Goal: Task Accomplishment & Management: Use online tool/utility

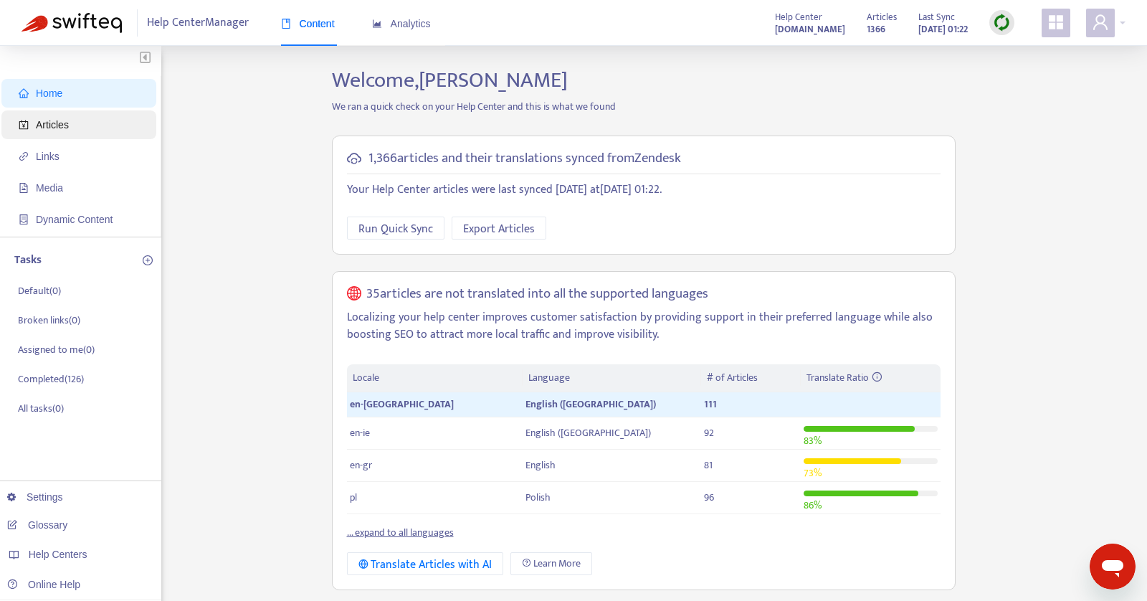
click at [75, 117] on span "Articles" at bounding box center [82, 124] width 126 height 29
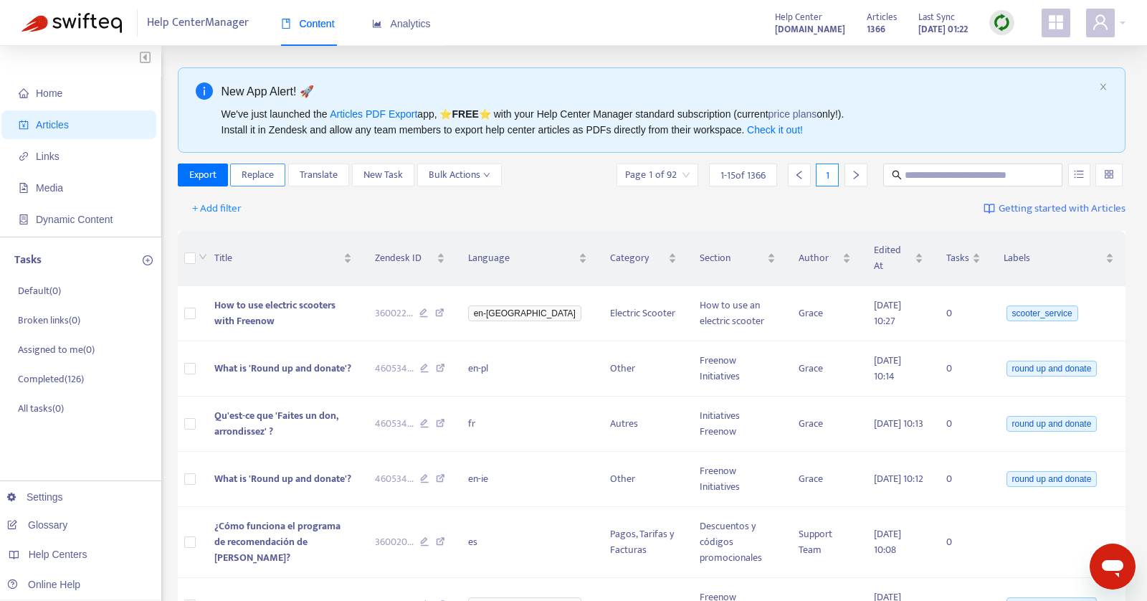
click at [242, 174] on span "Replace" at bounding box center [258, 175] width 32 height 16
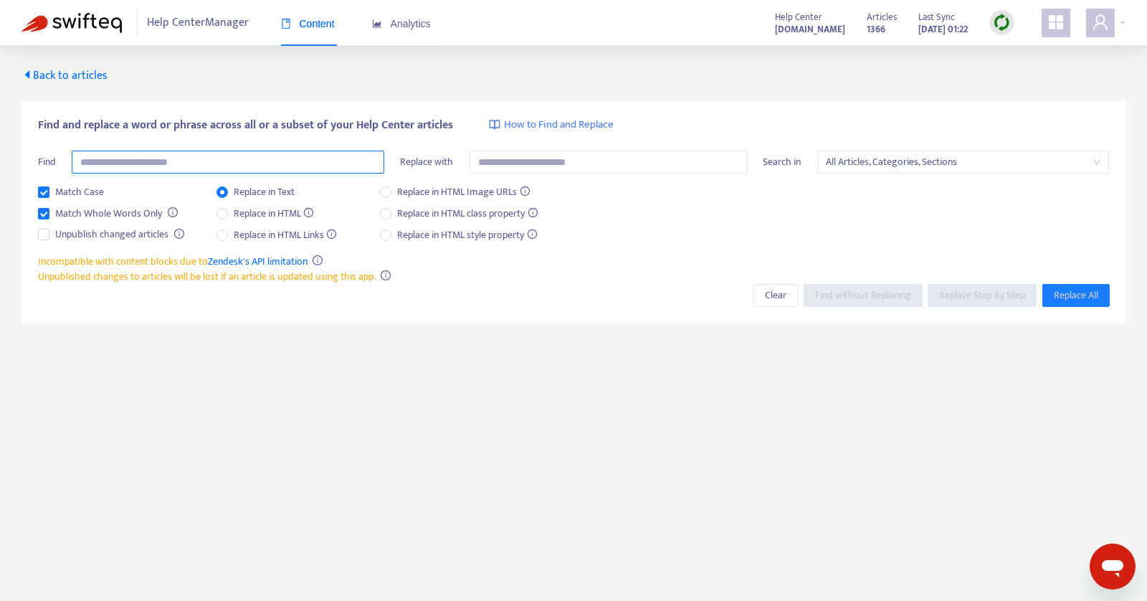
click at [183, 164] on input "text" at bounding box center [228, 162] width 313 height 23
type input "***"
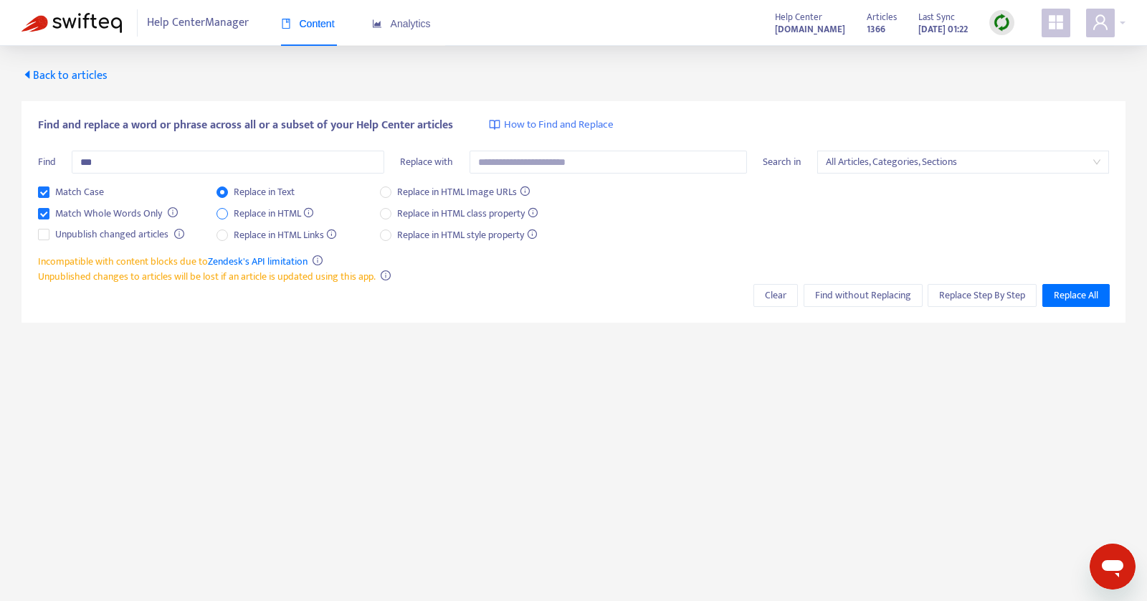
click at [255, 211] on span "Replace in HTML" at bounding box center [274, 214] width 92 height 16
click at [944, 300] on span "Replace Step By Step" at bounding box center [982, 296] width 86 height 16
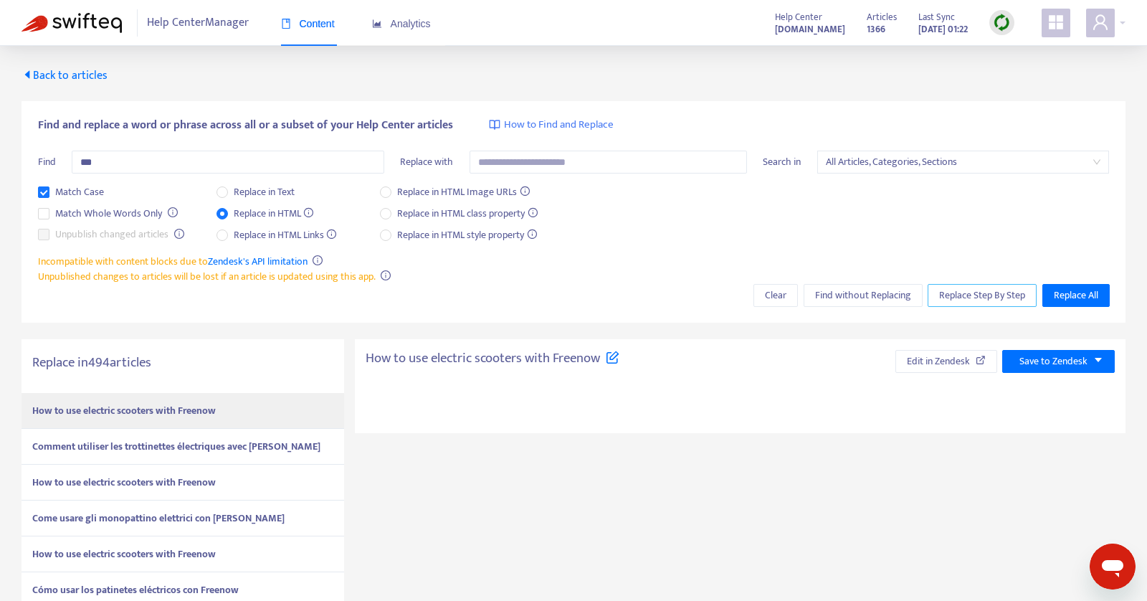
type textarea "**********"
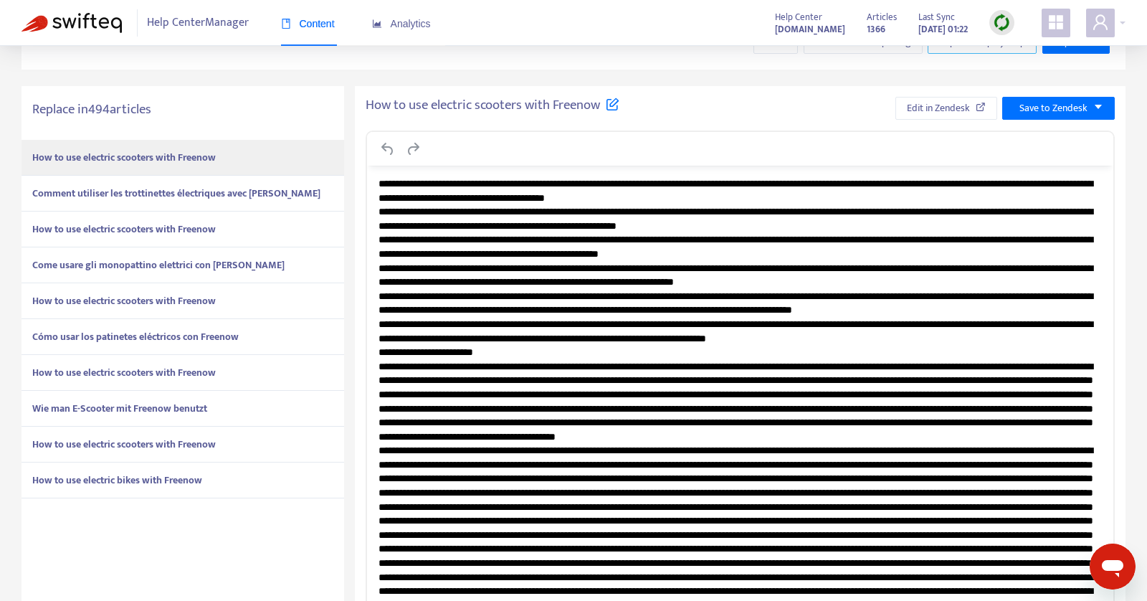
scroll to position [258, 0]
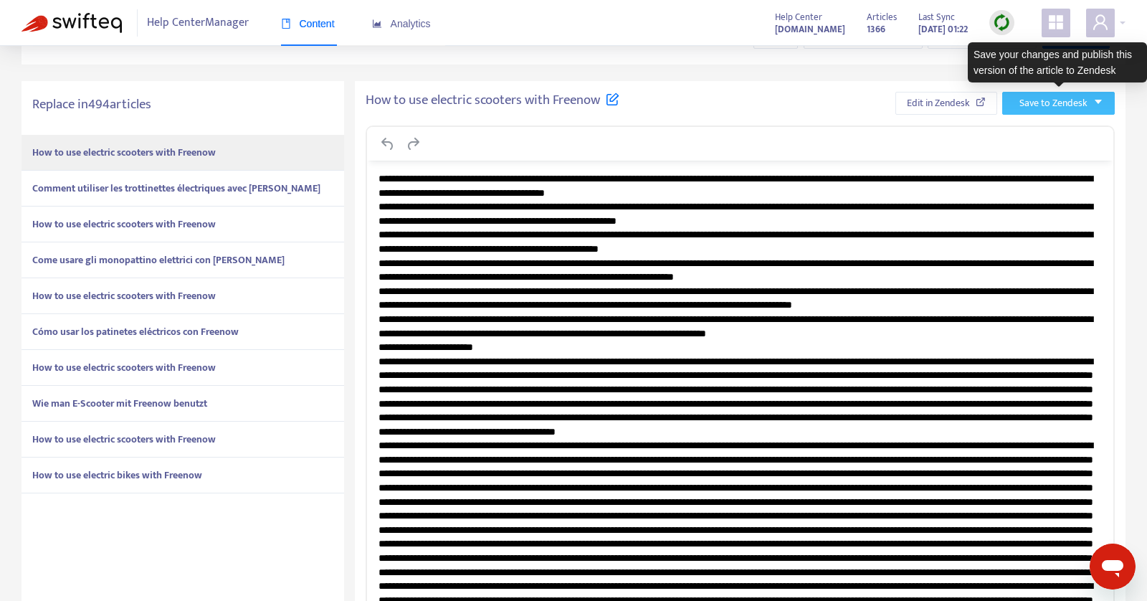
click at [1104, 104] on button "Save to Zendesk" at bounding box center [1059, 103] width 113 height 23
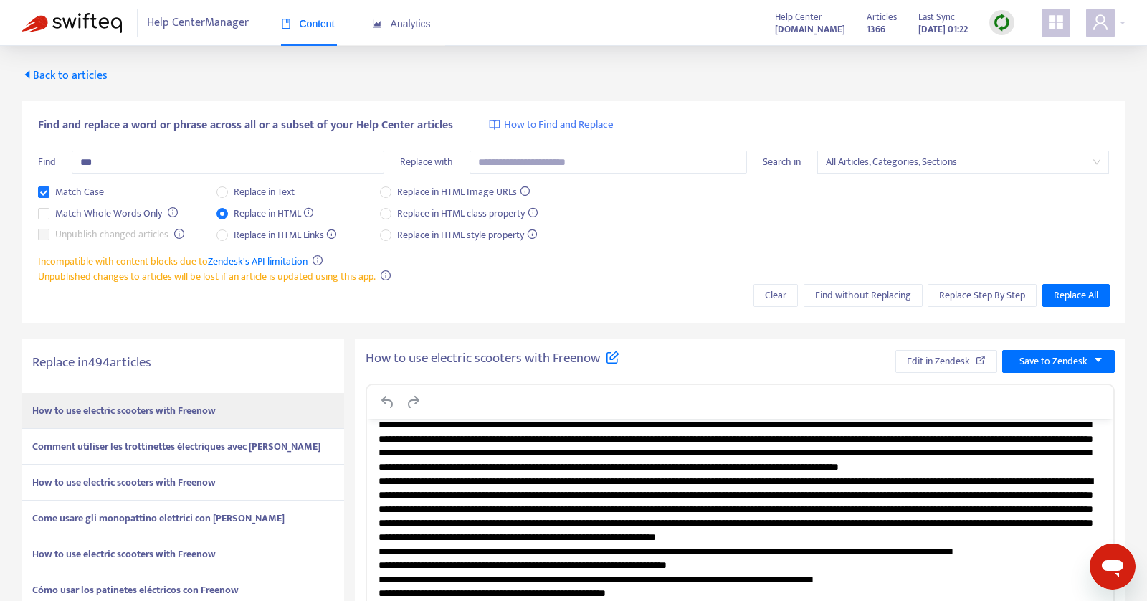
scroll to position [366, 0]
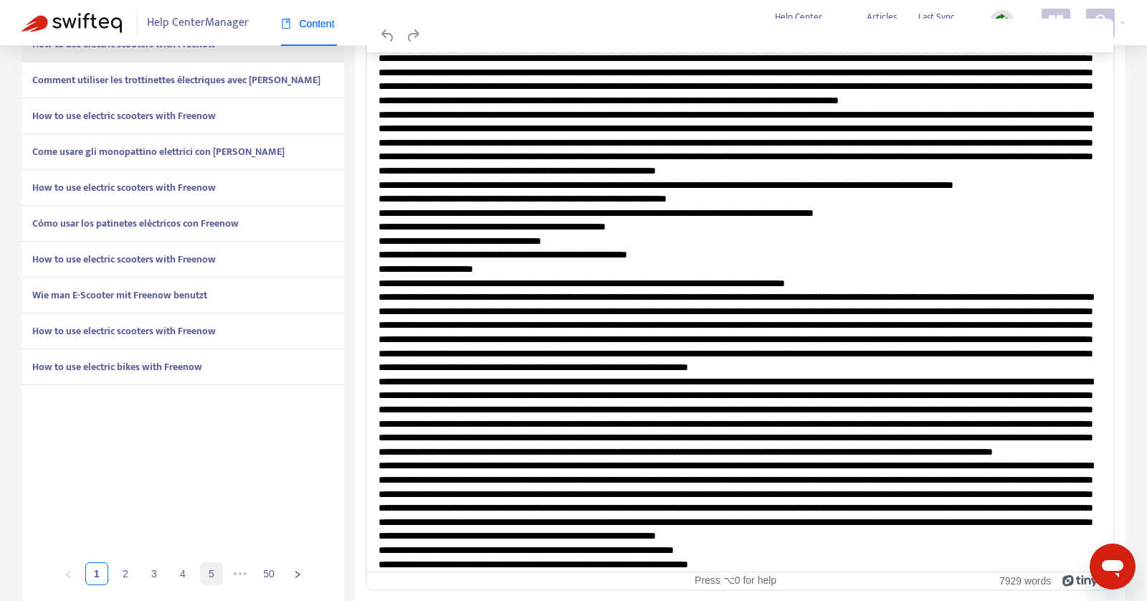
click at [217, 578] on link "5" at bounding box center [212, 574] width 22 height 22
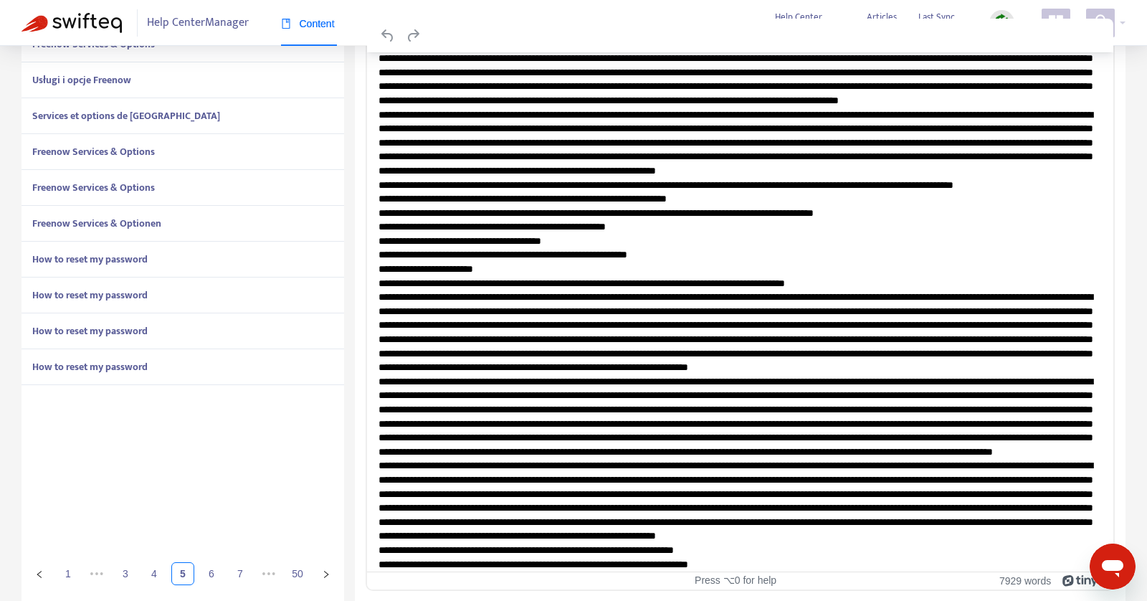
click at [203, 328] on div "How to reset my password" at bounding box center [183, 331] width 323 height 36
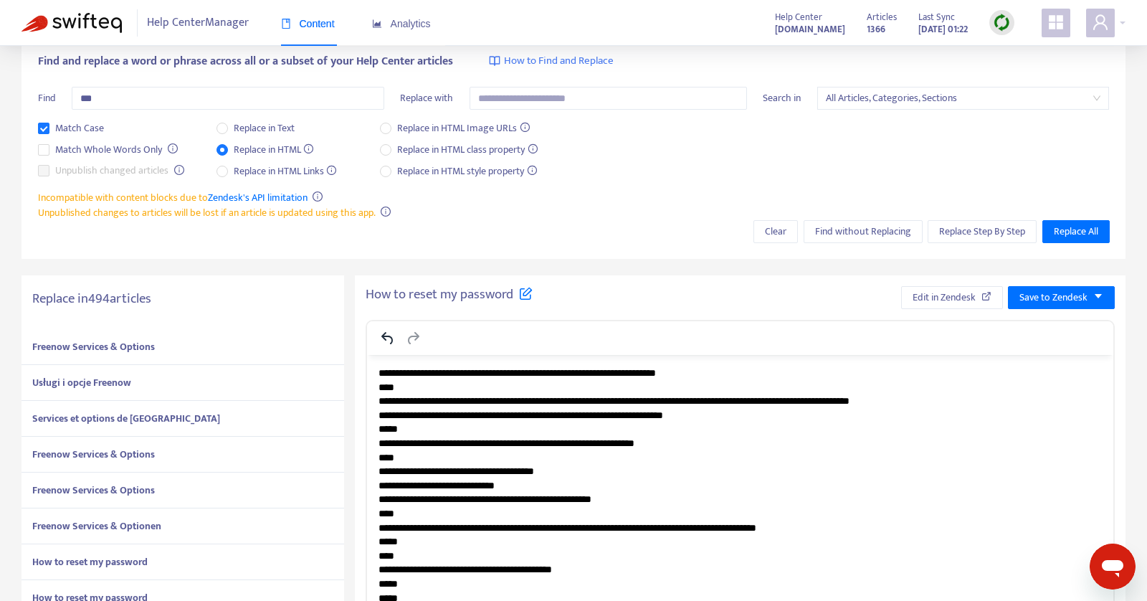
scroll to position [0, 0]
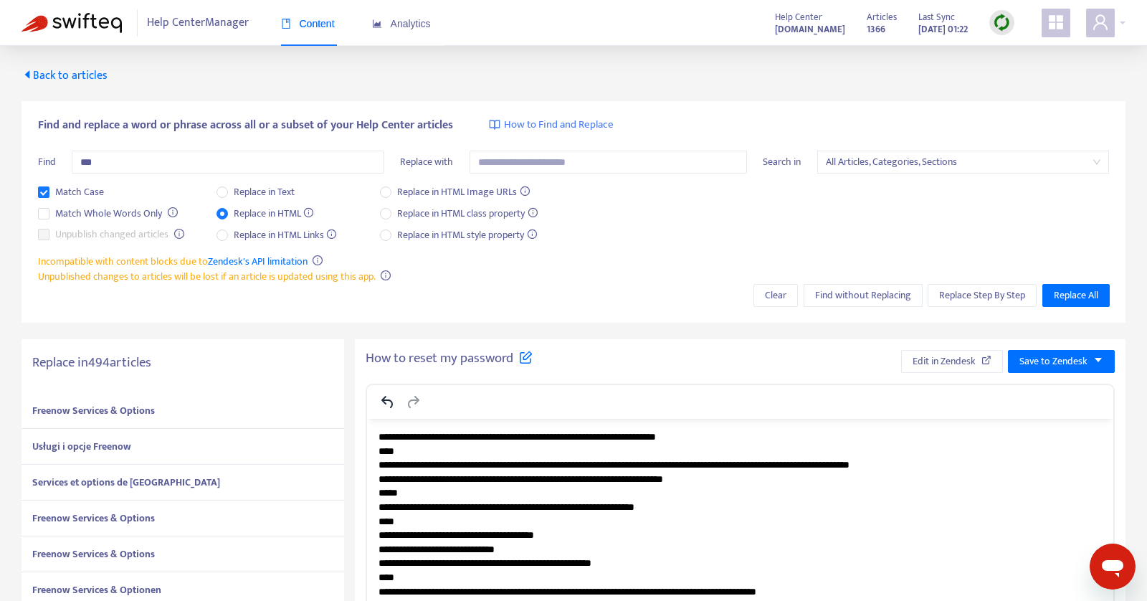
drag, startPoint x: 194, startPoint y: 367, endPoint x: 76, endPoint y: 367, distance: 117.6
click at [76, 367] on h5 "Replace in 494 articles" at bounding box center [182, 363] width 301 height 16
copy h5 "in 494 articles"
click at [65, 74] on span "Back to articles" at bounding box center [65, 75] width 86 height 19
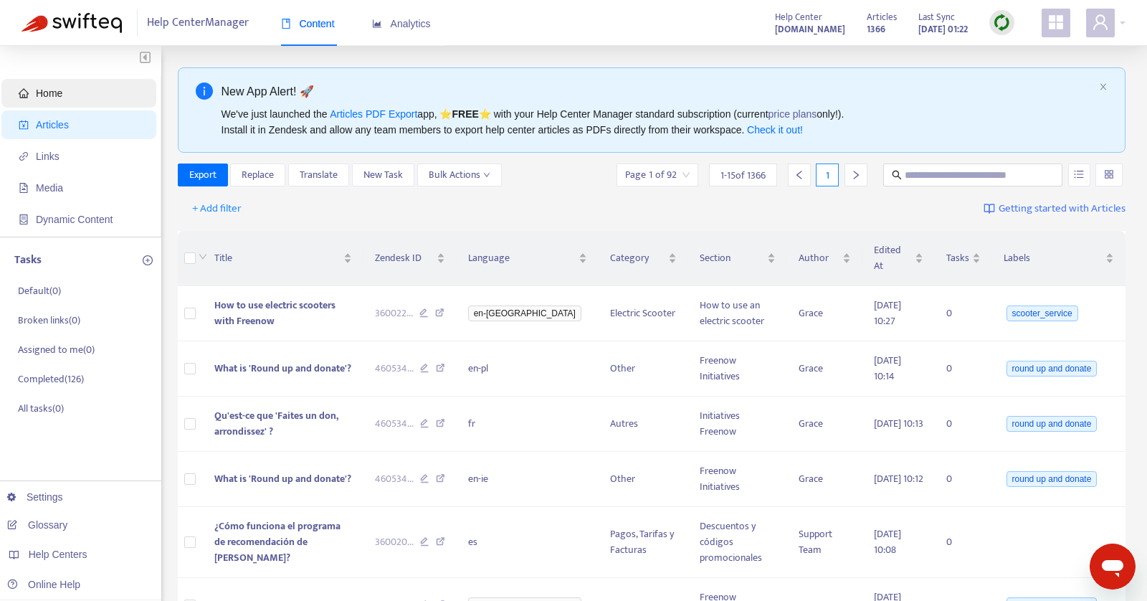
click at [68, 92] on span "Home" at bounding box center [82, 93] width 126 height 29
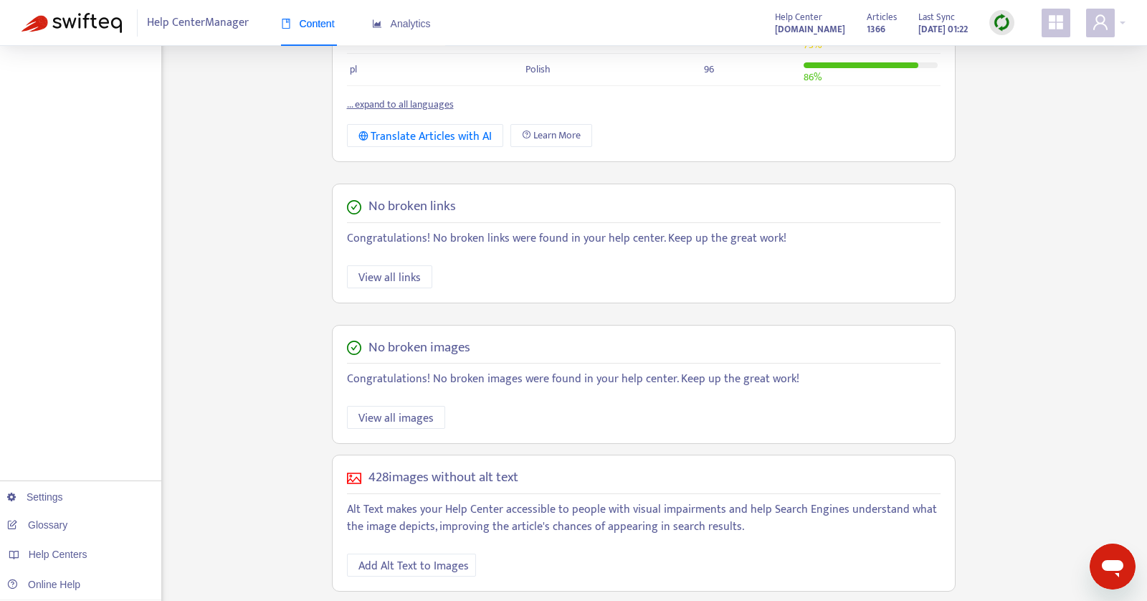
scroll to position [435, 0]
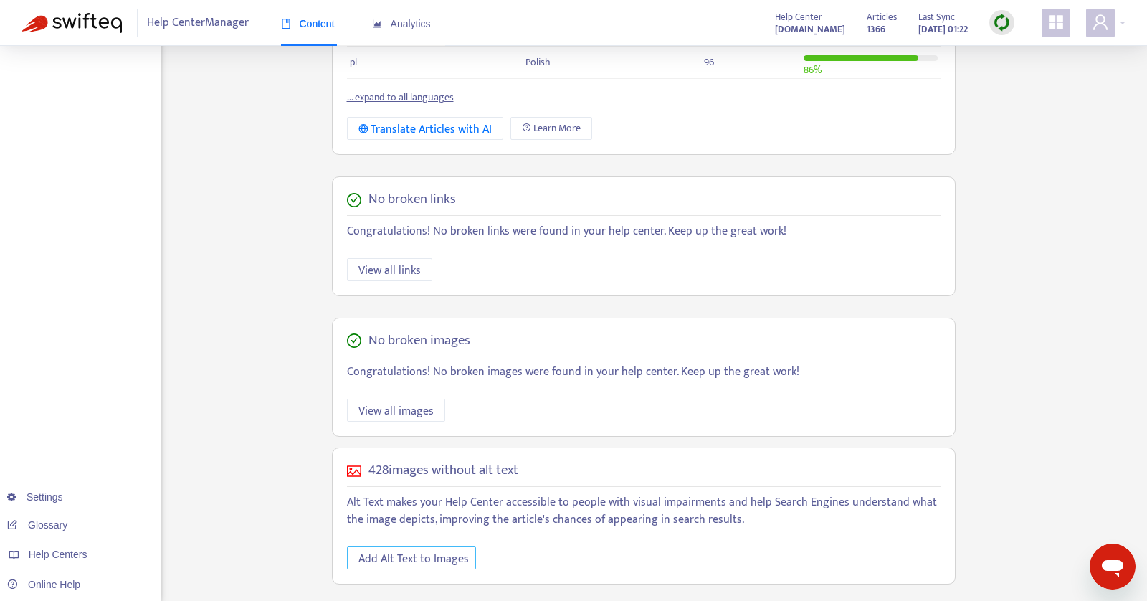
click at [412, 554] on span "Add Alt Text to Images" at bounding box center [414, 559] width 110 height 18
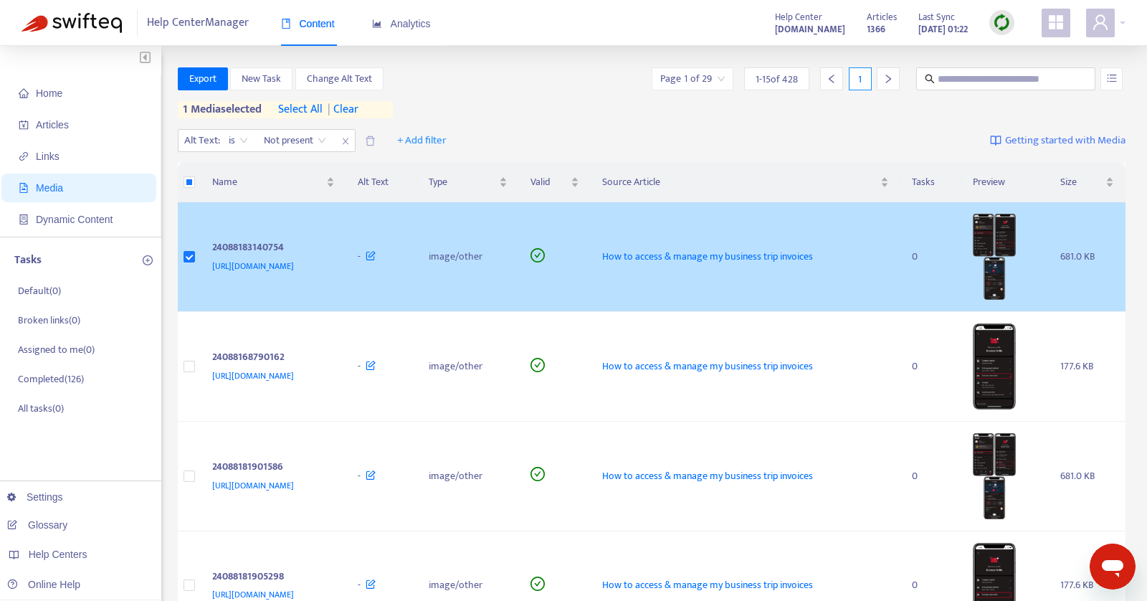
click at [721, 236] on td "How to access & manage my business trip invoices" at bounding box center [746, 257] width 310 height 110
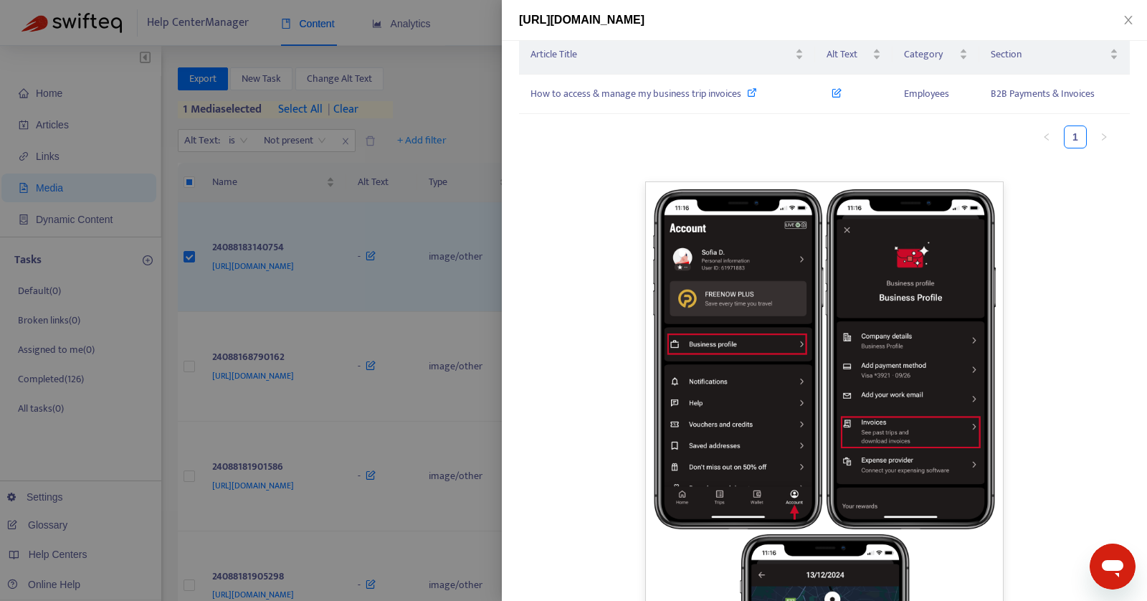
scroll to position [45, 0]
